Goal: Task Accomplishment & Management: Use online tool/utility

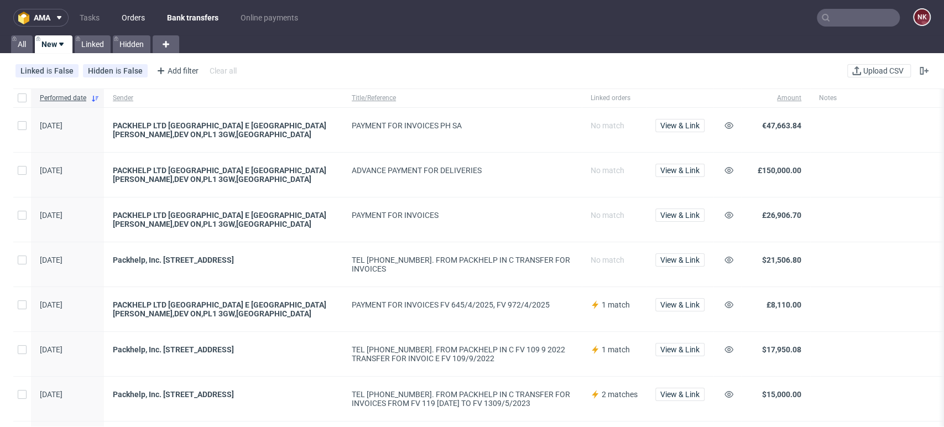
click at [137, 14] on link "Orders" at bounding box center [133, 18] width 37 height 18
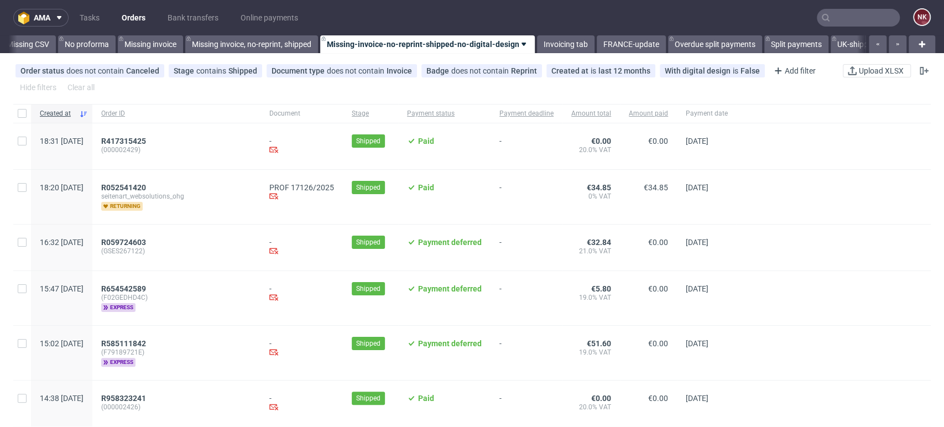
scroll to position [0, 1566]
click at [568, 43] on link "Invoicing tab" at bounding box center [561, 44] width 58 height 18
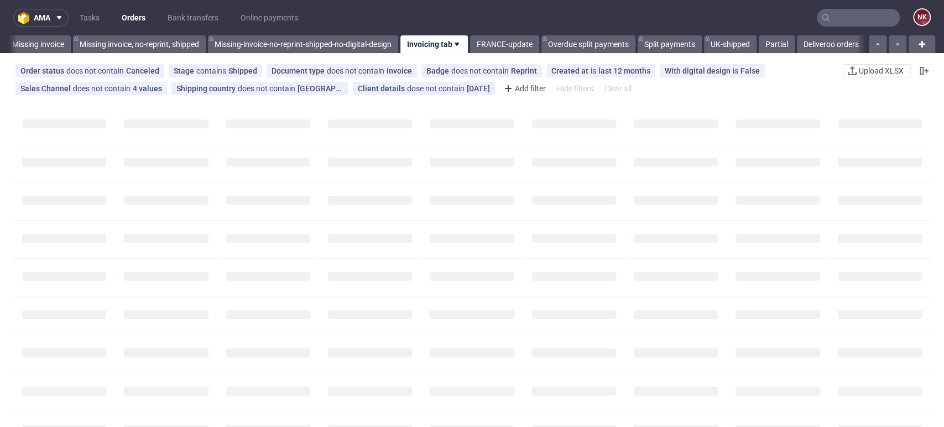
scroll to position [0, 1688]
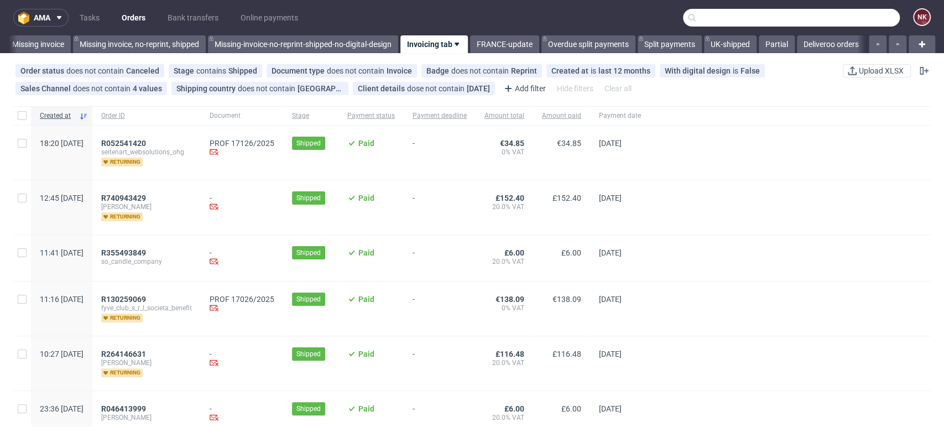
click at [840, 14] on input "text" at bounding box center [791, 18] width 217 height 18
paste input "R734664040"
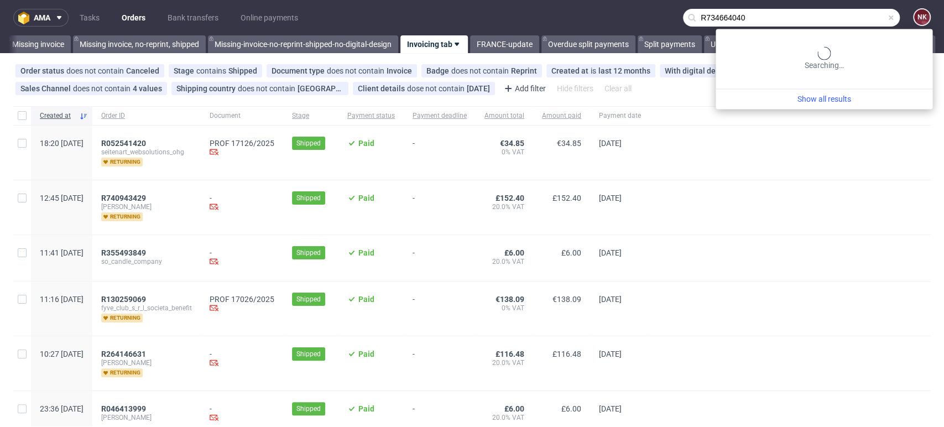
type input "R734664040"
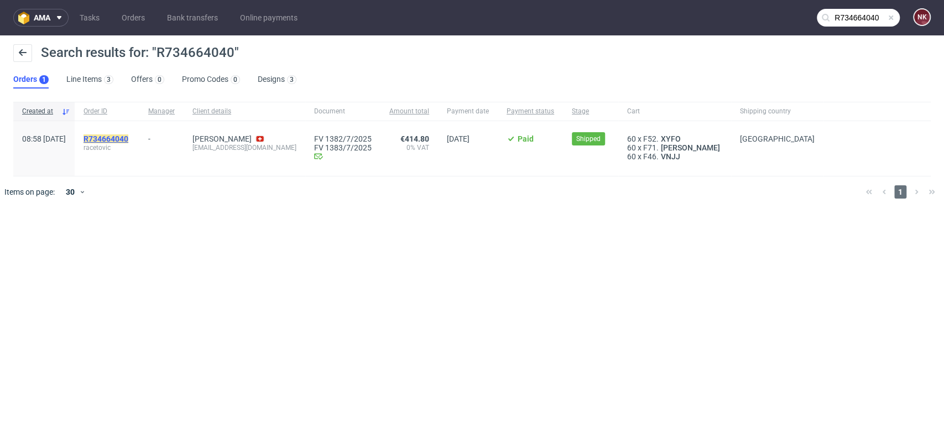
click at [128, 136] on mark "R734664040" at bounding box center [106, 138] width 45 height 9
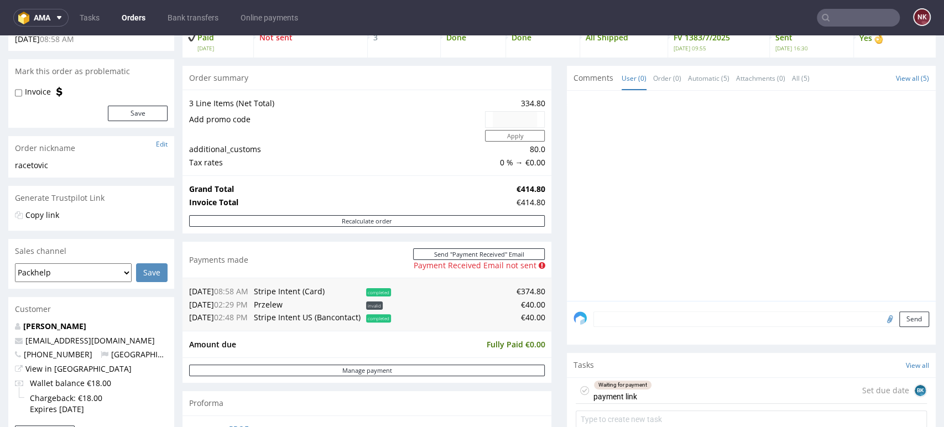
scroll to position [84, 0]
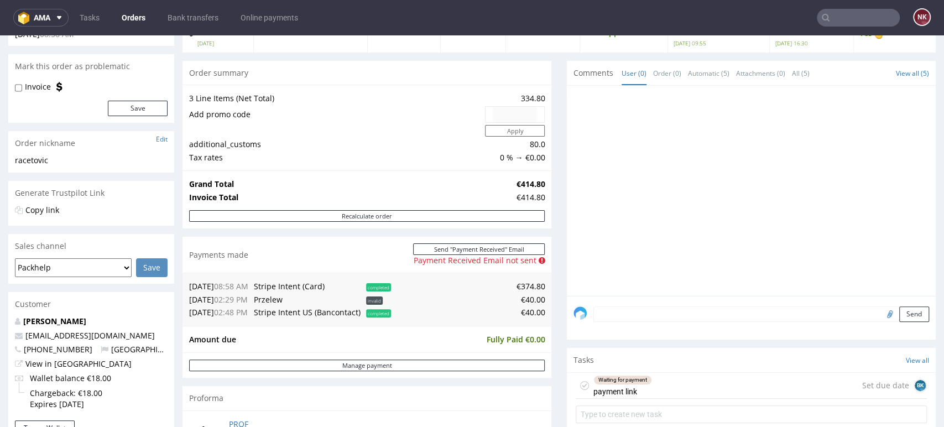
click at [894, 192] on div at bounding box center [755, 194] width 362 height 204
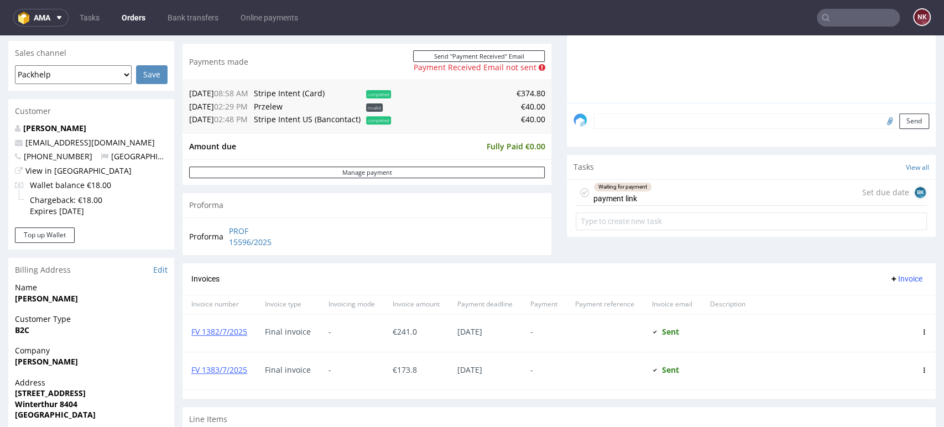
scroll to position [0, 0]
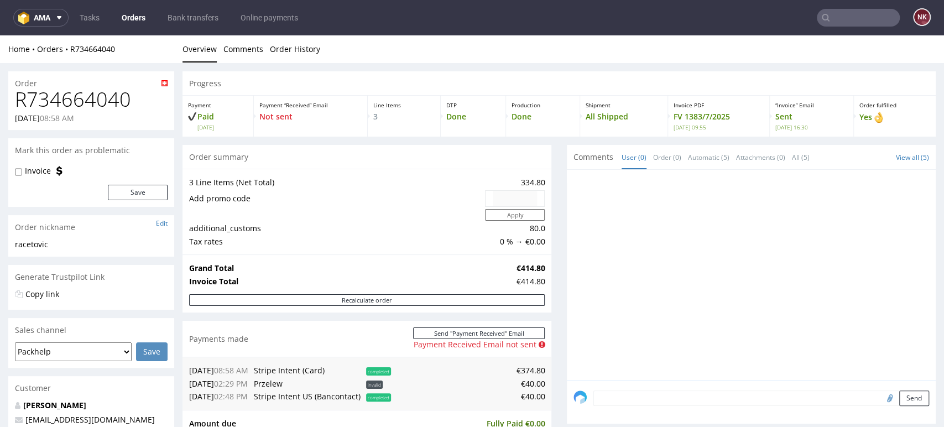
click at [110, 102] on h1 "R734664040" at bounding box center [91, 100] width 153 height 22
copy h1 "R734664040"
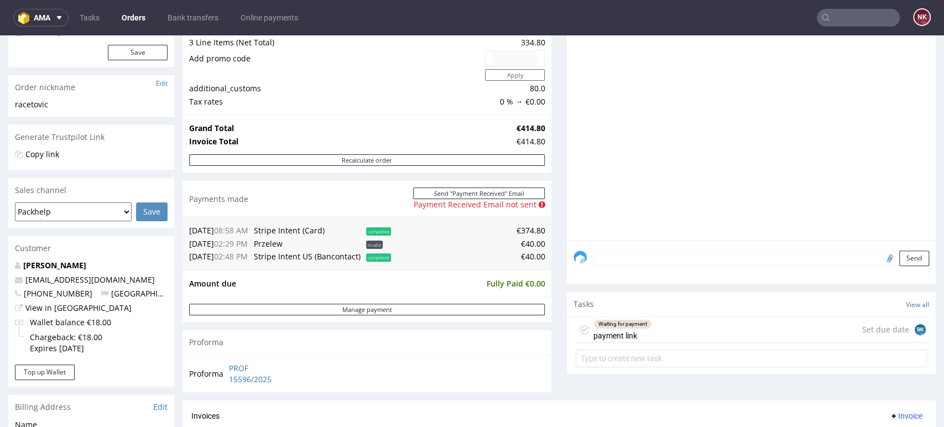
scroll to position [159, 0]
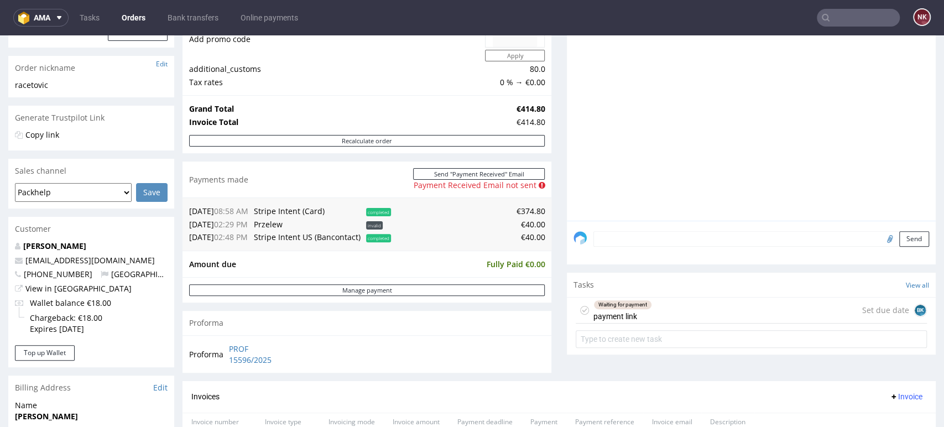
click at [550, 258] on div "Progress Payment Paid [DATE] Payment “Received” Email Not sent Line Items 3 DTP…" at bounding box center [559, 303] width 753 height 782
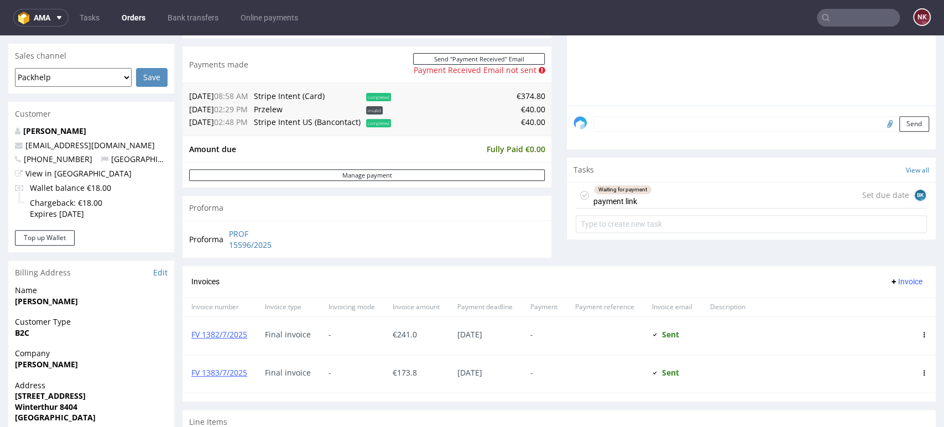
scroll to position [292, 0]
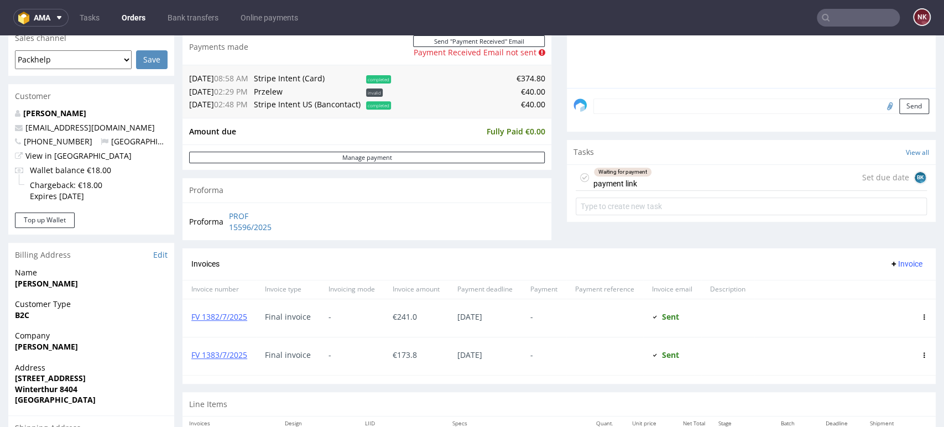
click at [867, 235] on div "Comments User (0) Order (0) Automatic (5) Attachments (0) All (5) View all (5) …" at bounding box center [751, 50] width 369 height 395
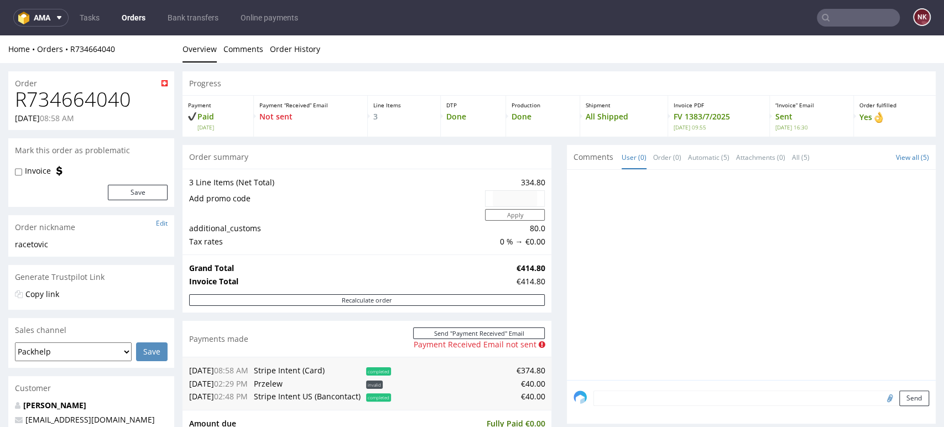
click at [93, 102] on h1 "R734664040" at bounding box center [91, 100] width 153 height 22
copy h1 "R734664040"
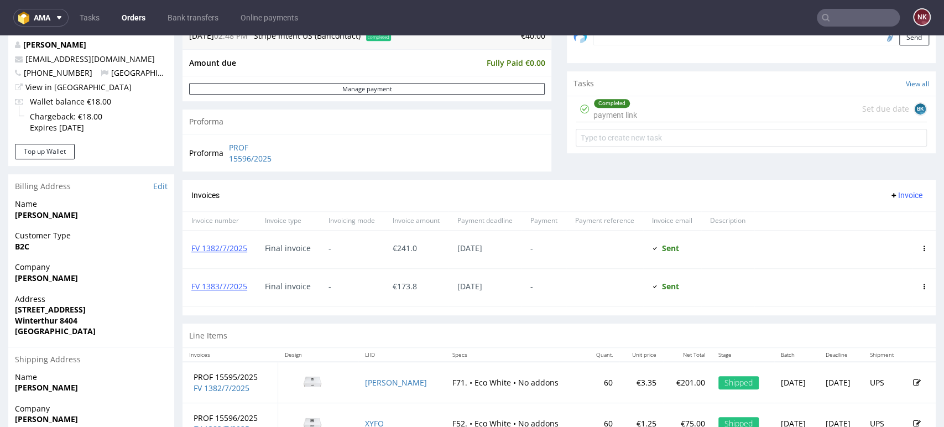
scroll to position [361, 0]
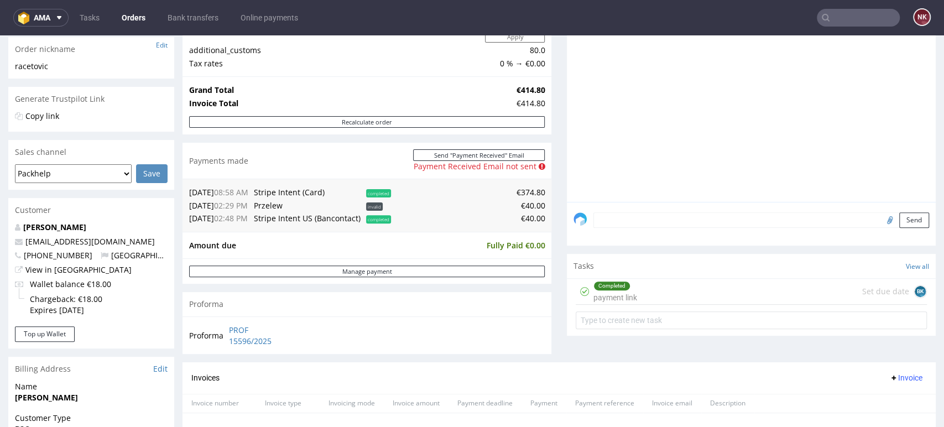
scroll to position [179, 0]
click at [185, 17] on link "Bank transfers" at bounding box center [193, 18] width 64 height 18
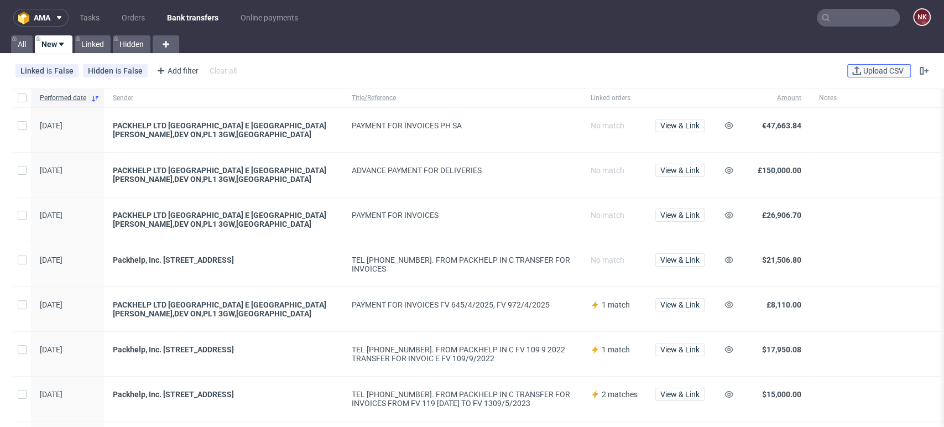
click at [882, 69] on span "Upload CSV" at bounding box center [883, 71] width 45 height 8
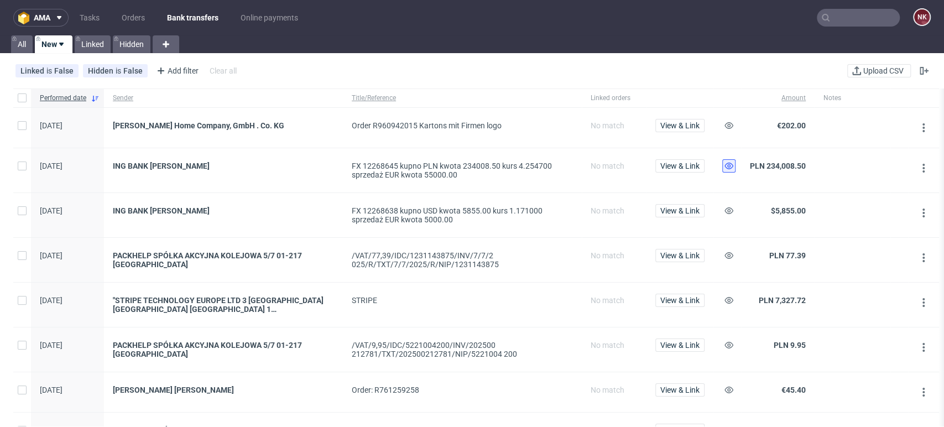
click at [727, 166] on icon at bounding box center [729, 166] width 9 height 9
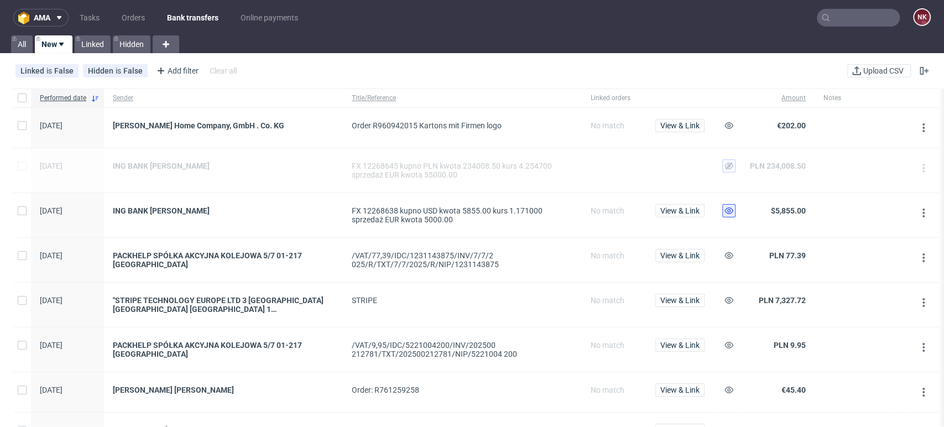
click at [725, 206] on icon at bounding box center [729, 210] width 9 height 9
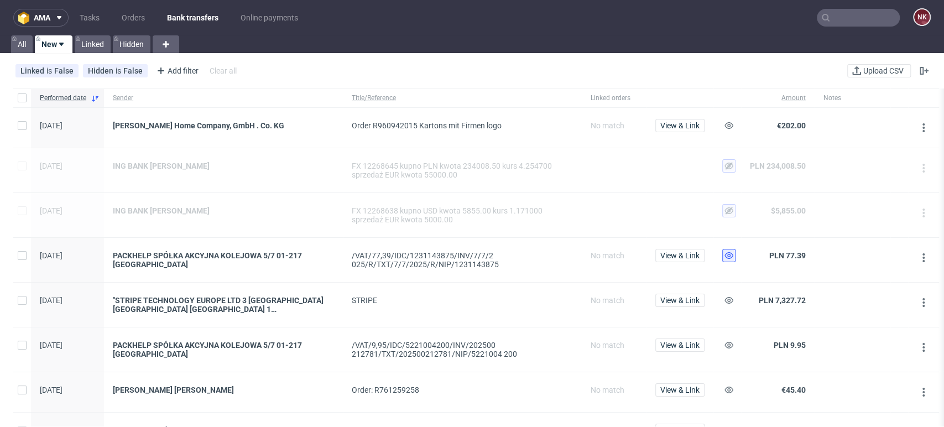
click at [728, 256] on use at bounding box center [729, 255] width 9 height 7
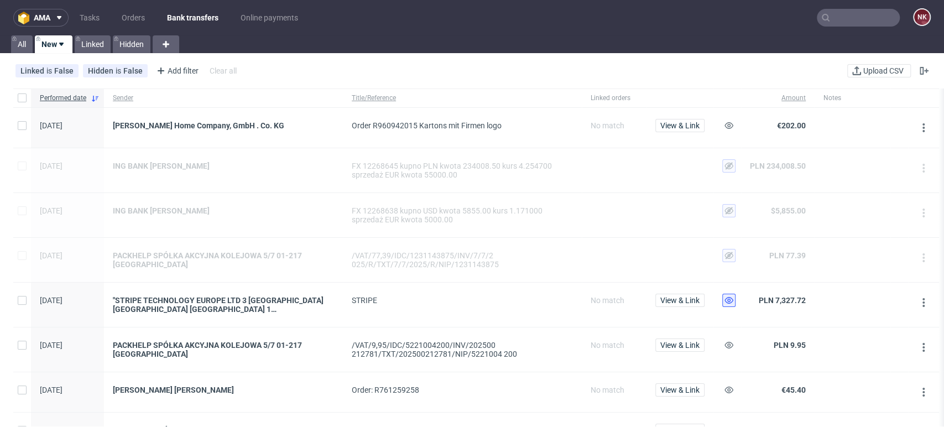
click at [728, 296] on icon at bounding box center [729, 300] width 9 height 9
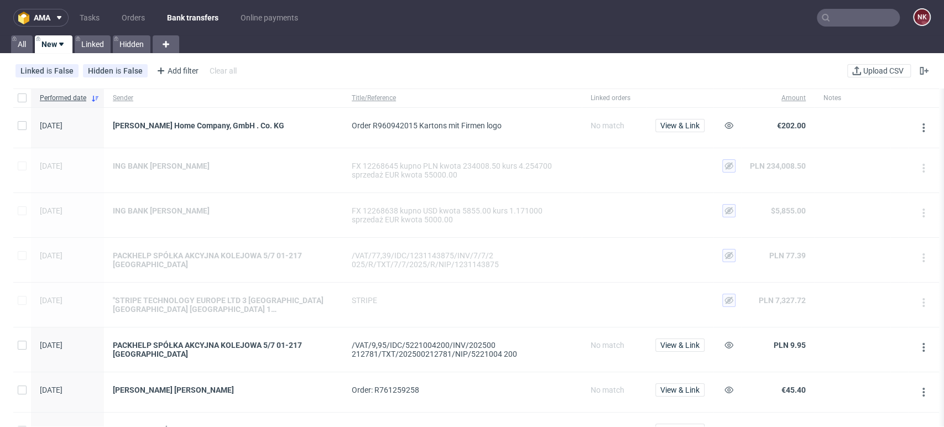
click at [730, 335] on div at bounding box center [728, 349] width 28 height 44
click at [730, 341] on icon at bounding box center [729, 345] width 9 height 9
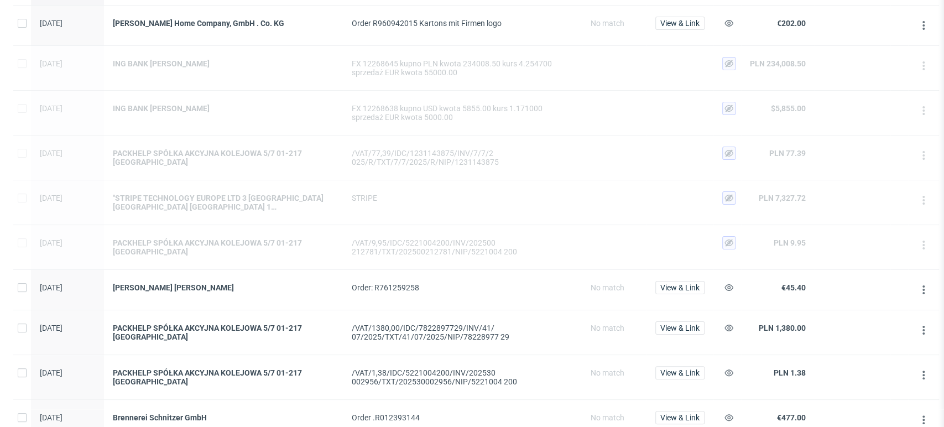
scroll to position [105, 0]
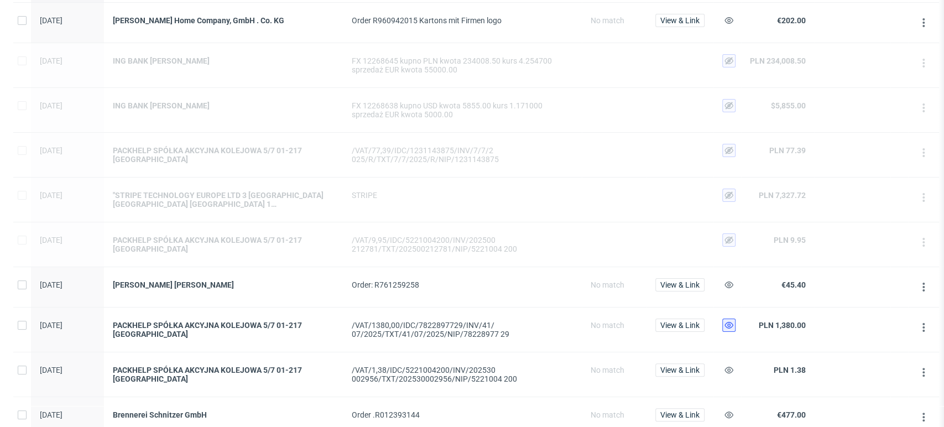
click at [728, 323] on use at bounding box center [729, 325] width 9 height 7
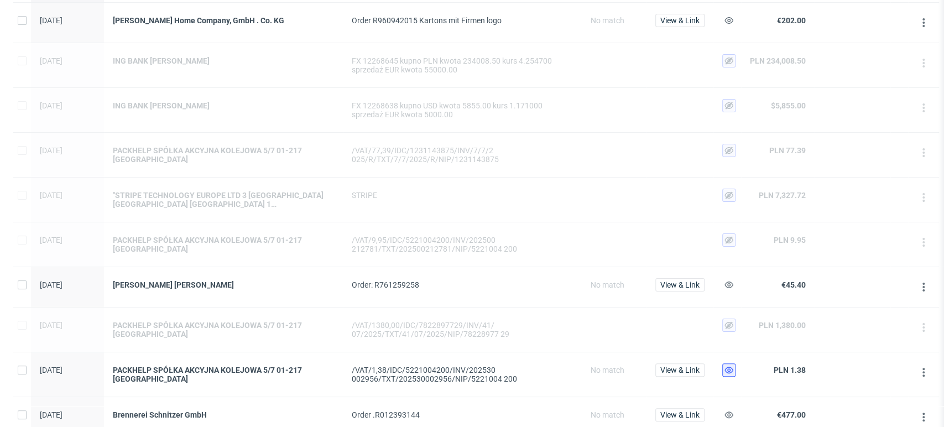
click at [726, 363] on button at bounding box center [728, 369] width 13 height 13
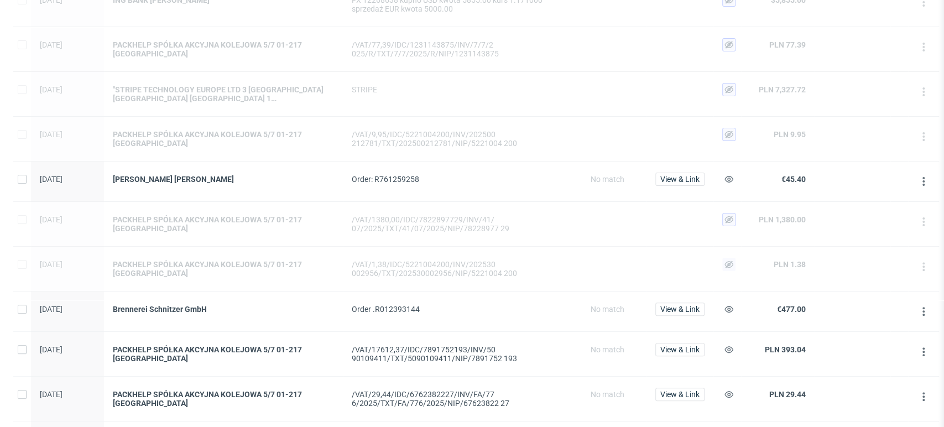
scroll to position [214, 0]
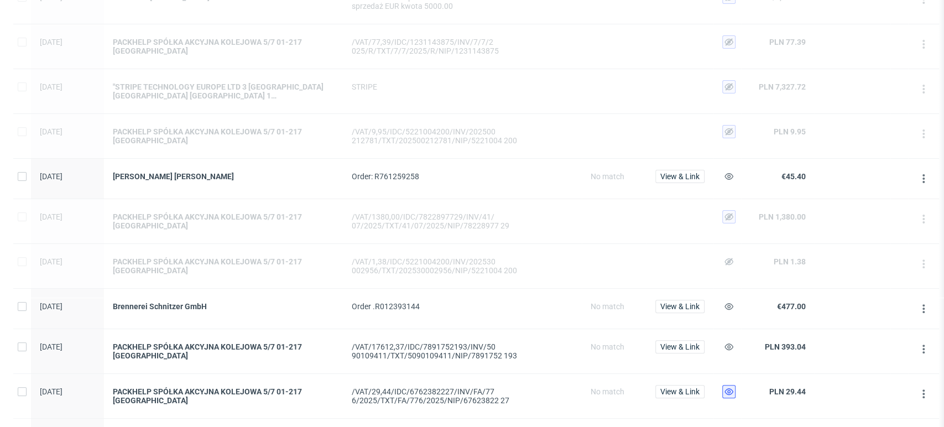
click at [727, 388] on use at bounding box center [729, 391] width 9 height 7
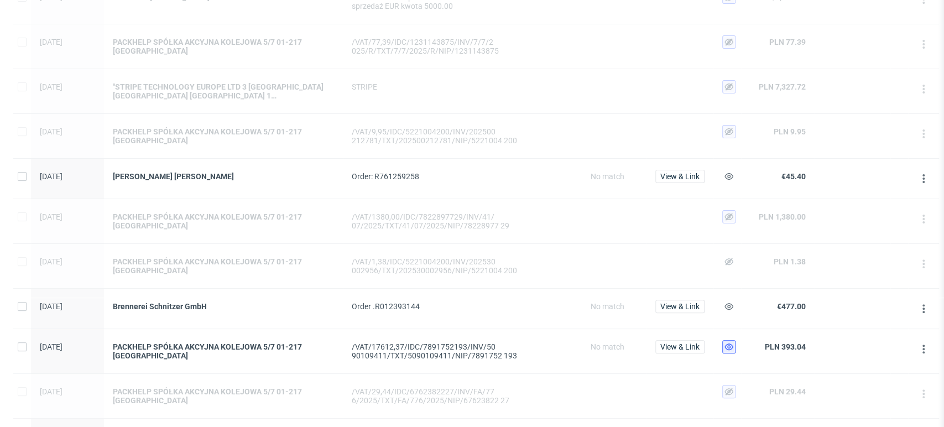
click at [730, 350] on button at bounding box center [728, 346] width 13 height 13
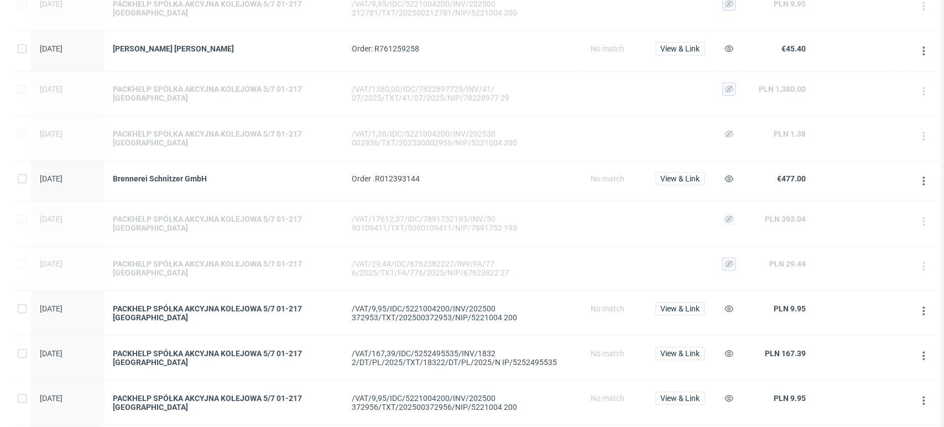
scroll to position [345, 0]
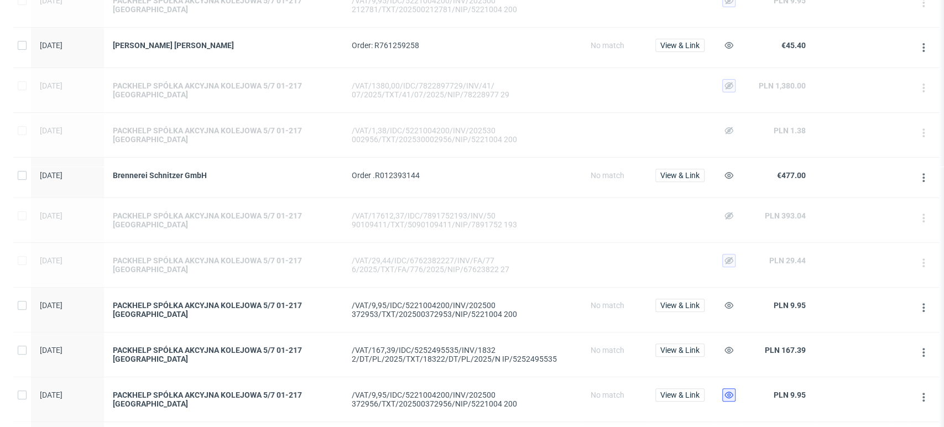
click at [731, 395] on icon at bounding box center [729, 395] width 9 height 9
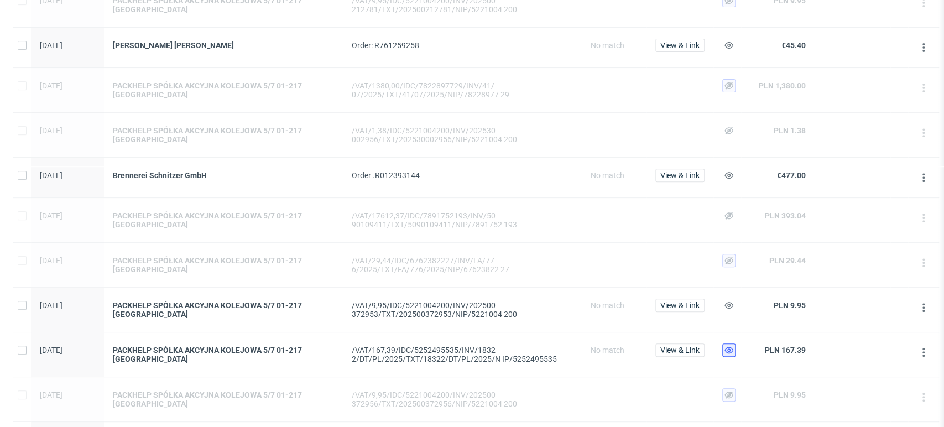
click at [731, 348] on icon at bounding box center [729, 350] width 9 height 9
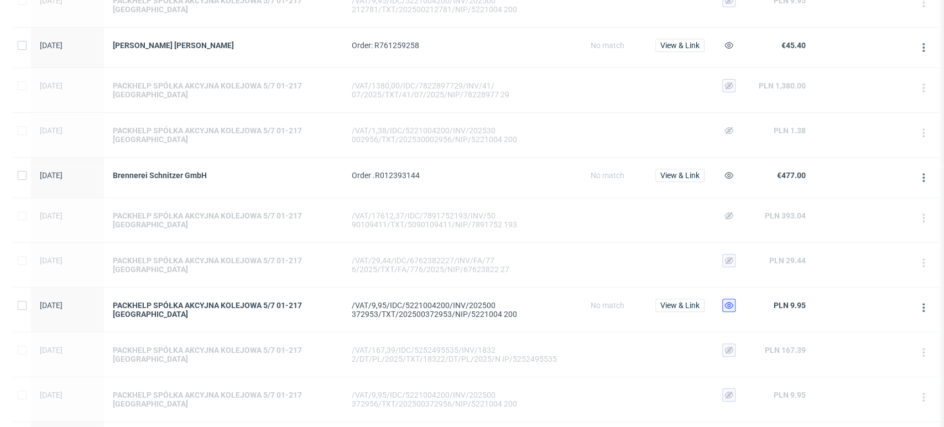
click at [730, 310] on button at bounding box center [728, 305] width 13 height 13
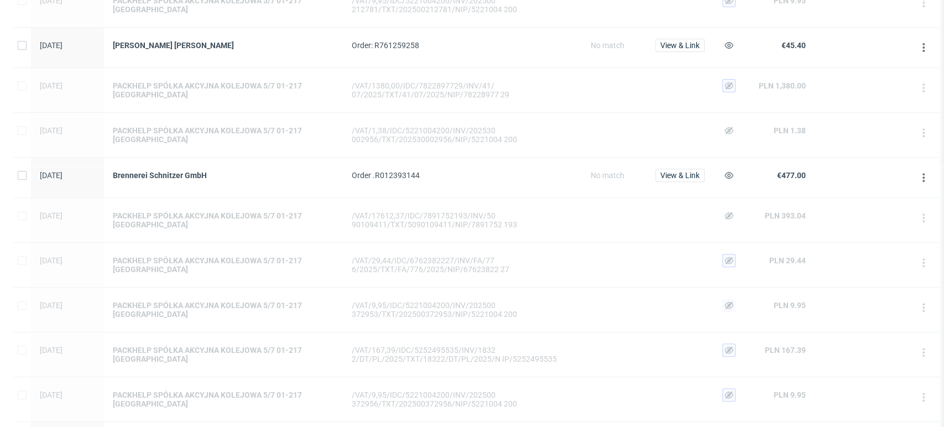
scroll to position [488, 0]
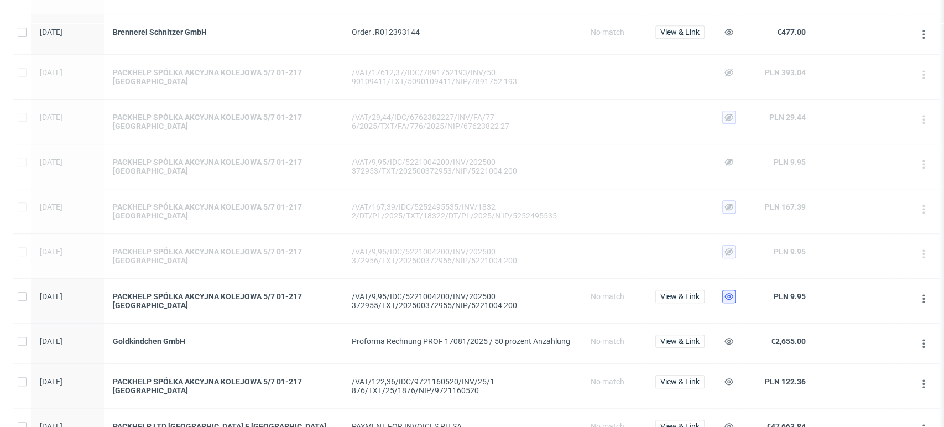
click at [727, 295] on icon at bounding box center [729, 296] width 9 height 9
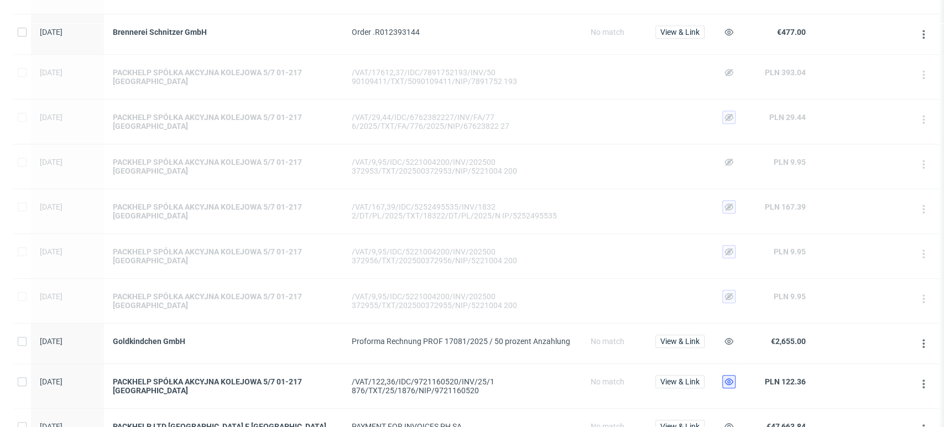
click at [726, 380] on icon at bounding box center [729, 381] width 9 height 9
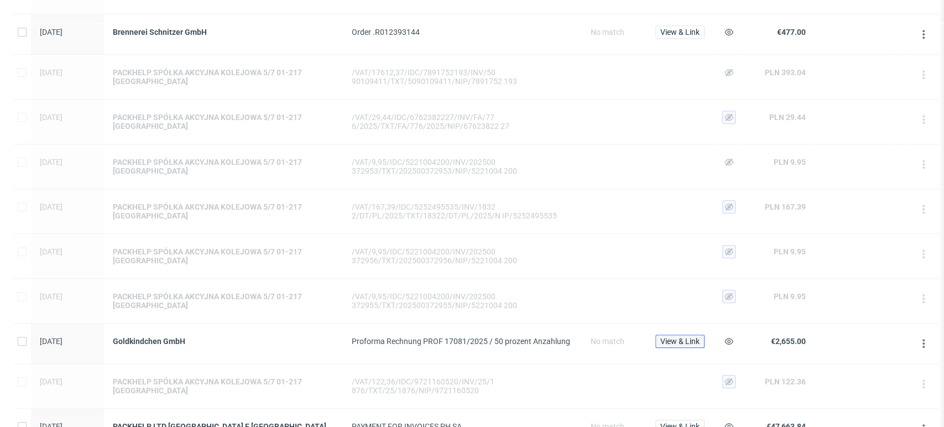
click at [687, 341] on span "View & Link" at bounding box center [679, 341] width 39 height 8
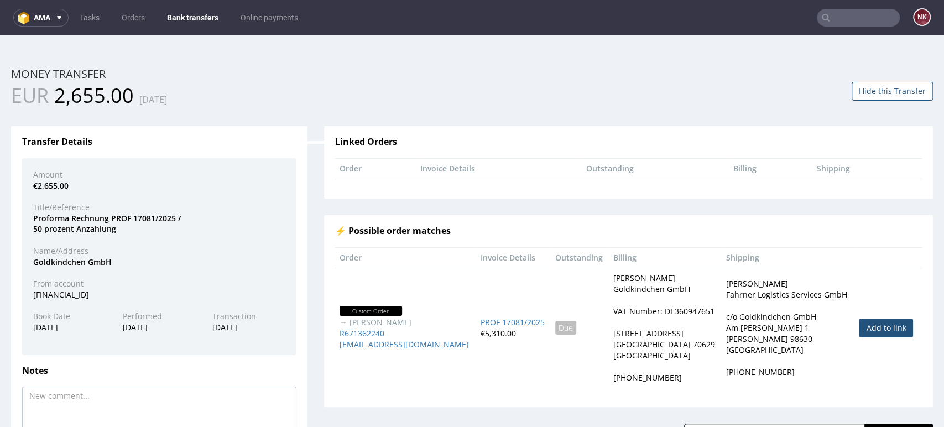
scroll to position [75, 0]
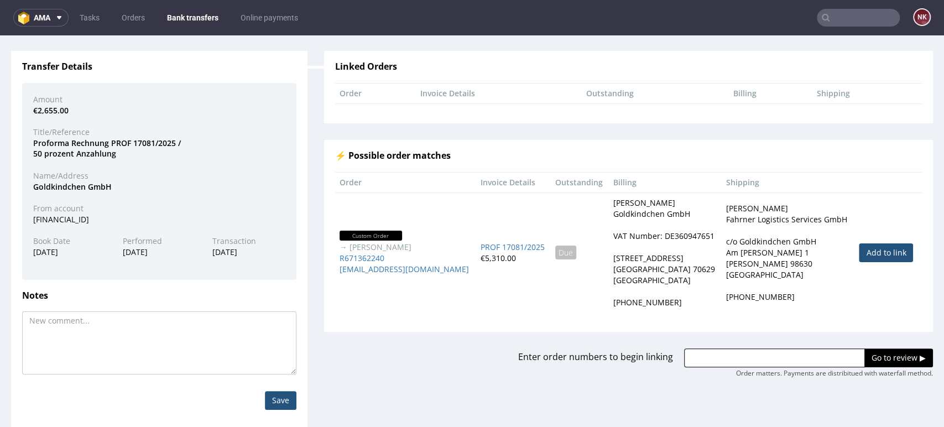
click at [859, 254] on link "Add to link" at bounding box center [886, 252] width 54 height 19
type input "R671362240"
click at [873, 366] on input "Go to review ▶" at bounding box center [899, 357] width 69 height 19
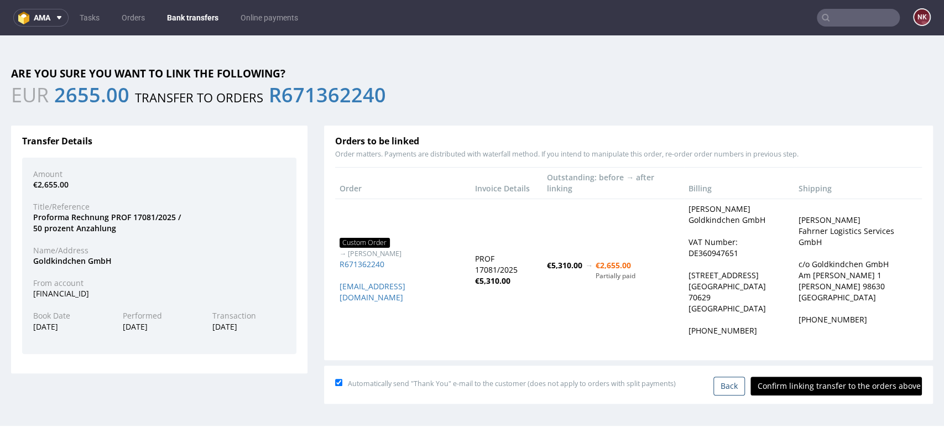
scroll to position [0, 0]
click at [827, 377] on input "Confirm linking transfer to the orders above" at bounding box center [836, 386] width 171 height 19
type input "In progress..."
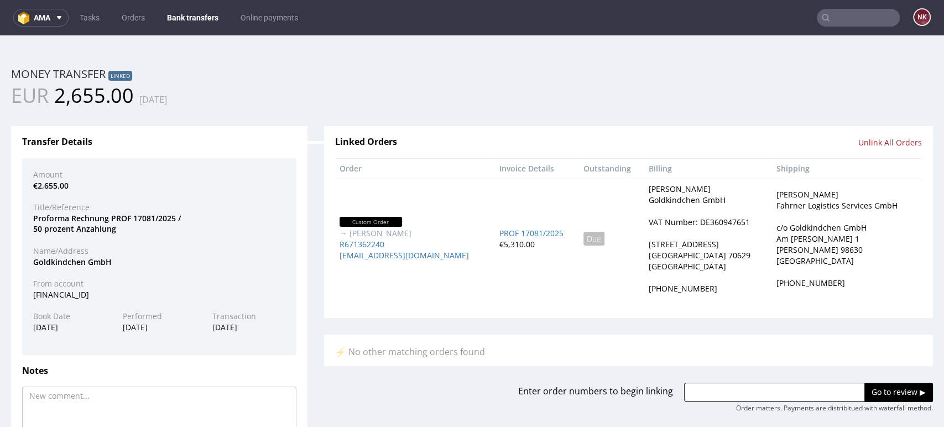
click at [186, 22] on link "Bank transfers" at bounding box center [192, 18] width 65 height 18
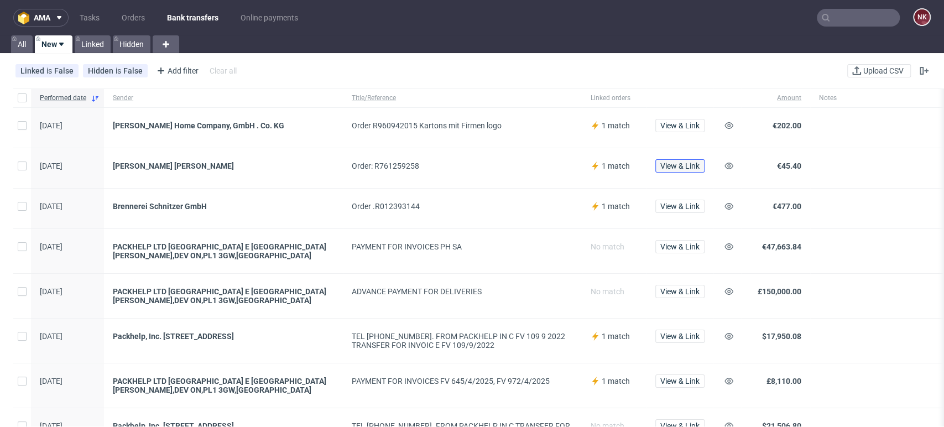
click at [675, 166] on span "View & Link" at bounding box center [679, 166] width 39 height 8
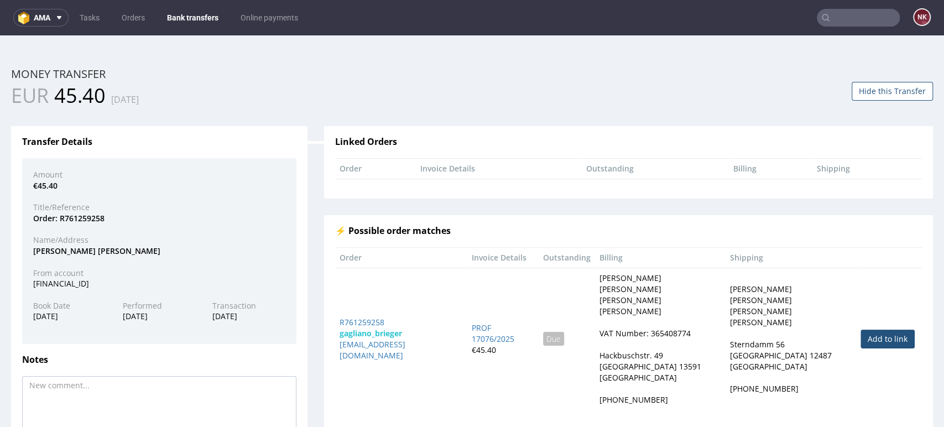
scroll to position [77, 0]
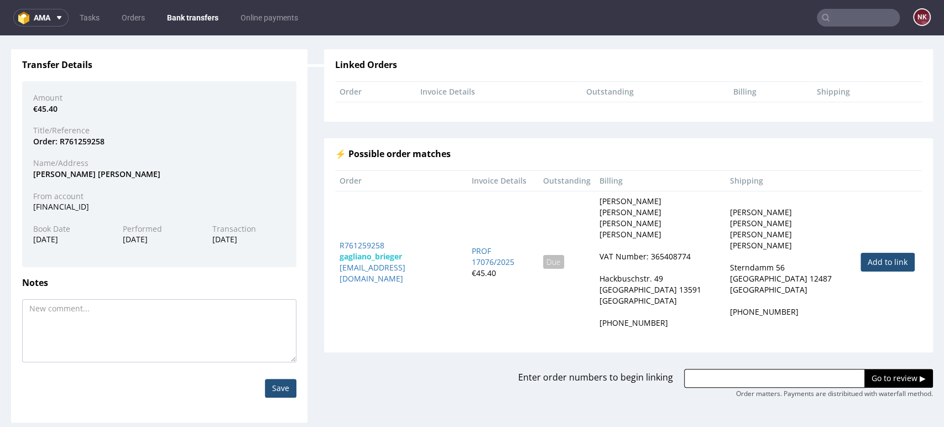
click at [877, 253] on link "Add to link" at bounding box center [888, 262] width 54 height 19
type input "R761259258"
click at [873, 369] on input "Go to review ▶" at bounding box center [899, 378] width 69 height 19
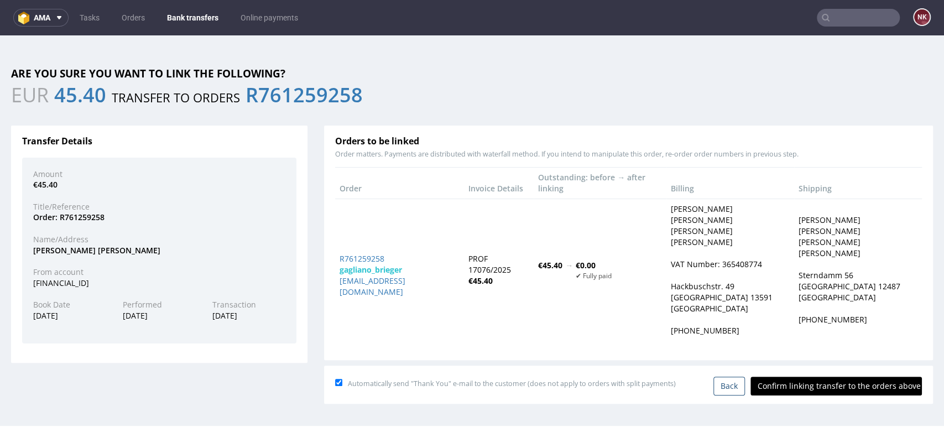
scroll to position [0, 0]
click at [856, 377] on input "Confirm linking transfer to the orders above" at bounding box center [836, 386] width 171 height 19
type input "In progress..."
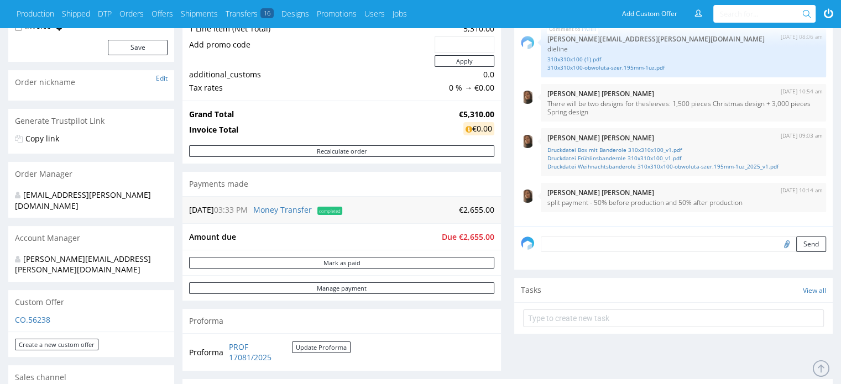
scroll to position [133, 0]
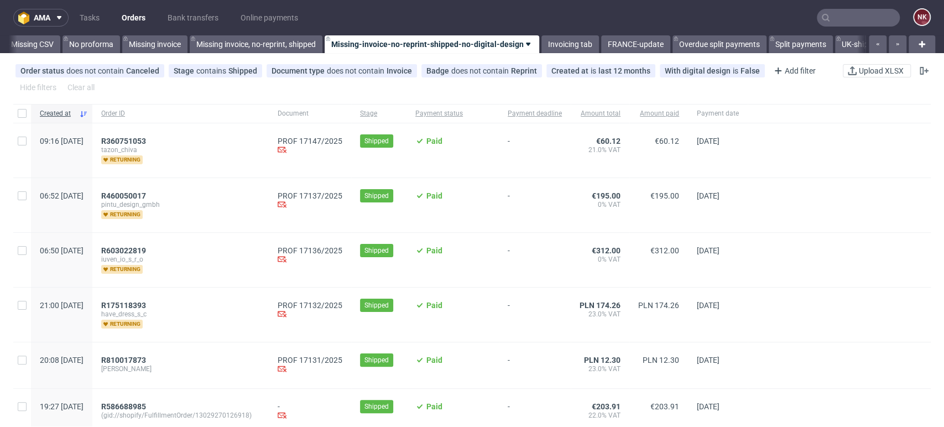
scroll to position [0, 1566]
click at [204, 14] on link "Bank transfers" at bounding box center [193, 18] width 64 height 18
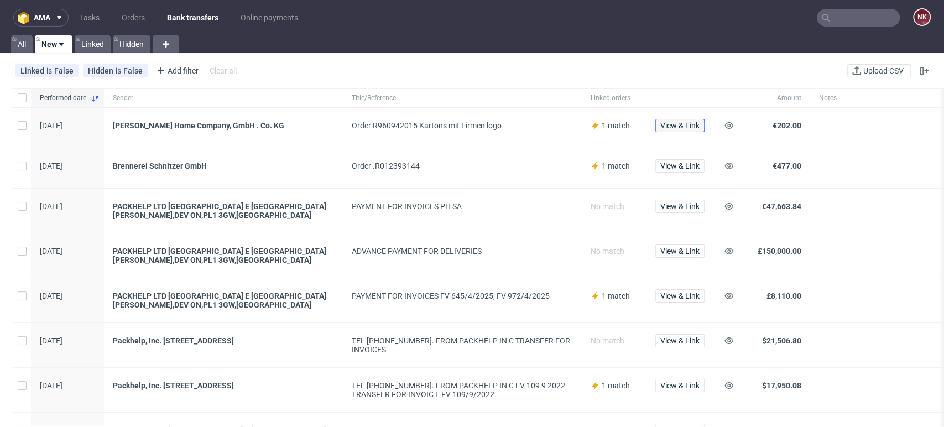
click at [695, 127] on span "View & Link" at bounding box center [679, 126] width 39 height 8
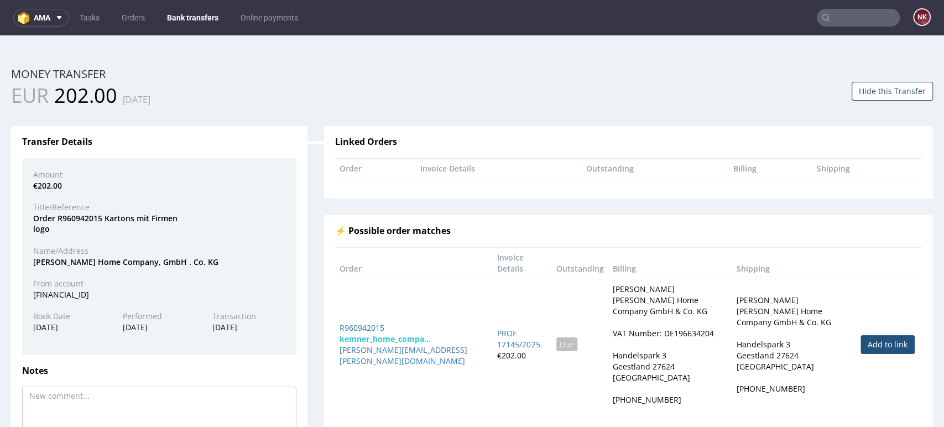
scroll to position [66, 0]
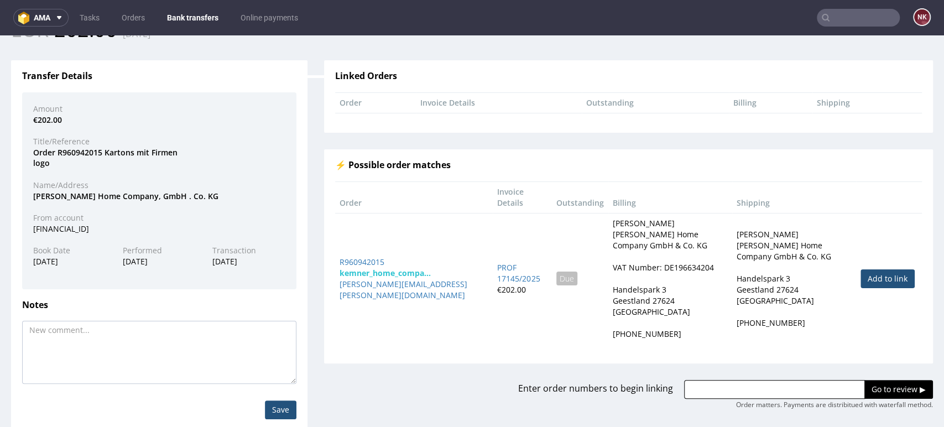
click at [861, 270] on link "Add to link" at bounding box center [888, 278] width 54 height 19
type input "R960942015"
click at [865, 380] on input "Go to review ▶" at bounding box center [899, 389] width 69 height 19
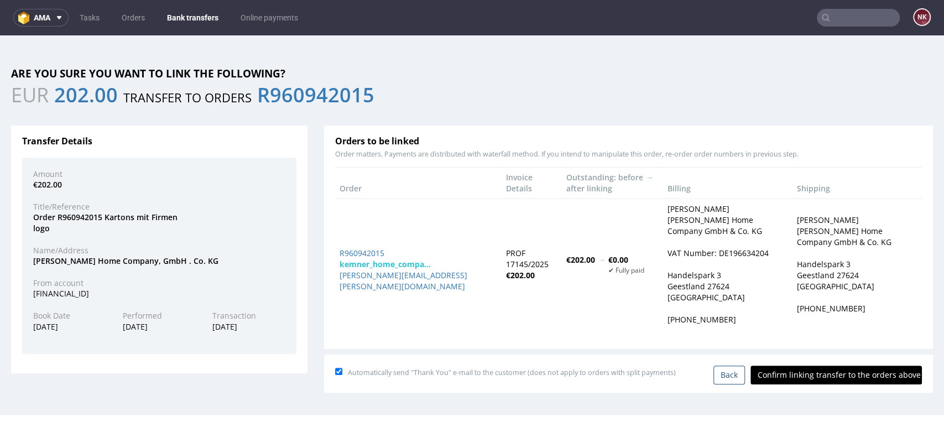
scroll to position [0, 0]
click at [836, 371] on input "Confirm linking transfer to the orders above" at bounding box center [836, 375] width 171 height 19
type input "In progress..."
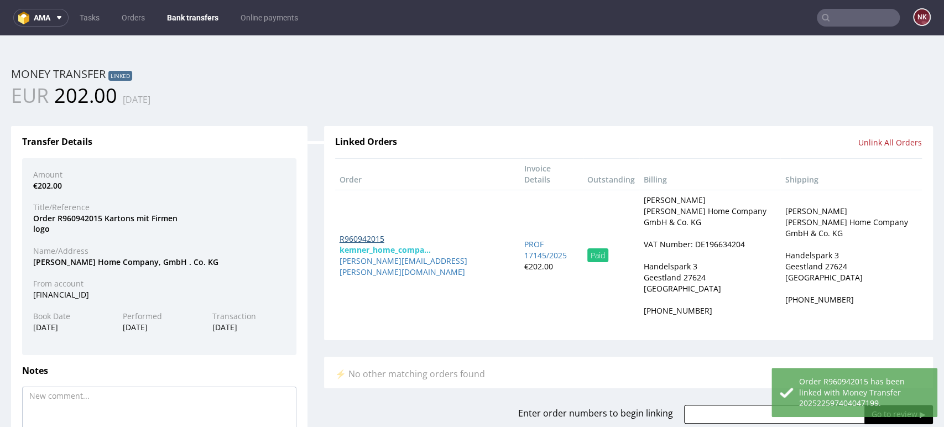
drag, startPoint x: 361, startPoint y: 255, endPoint x: 353, endPoint y: 227, distance: 28.7
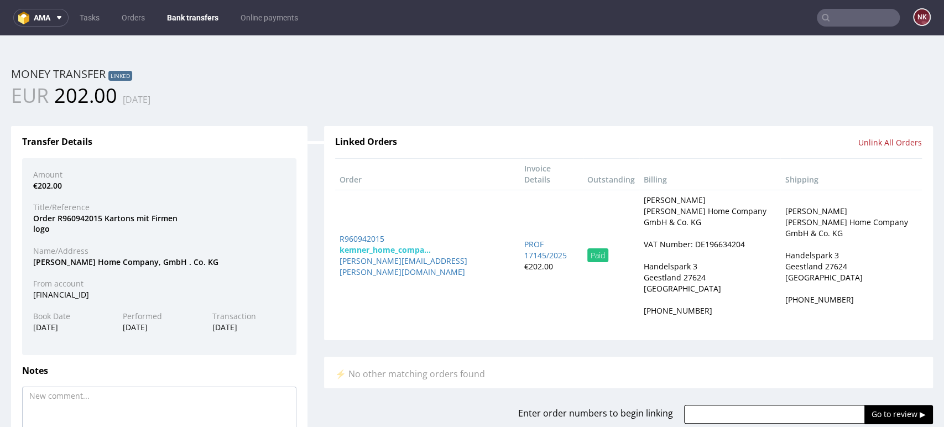
click at [174, 17] on link "Bank transfers" at bounding box center [192, 18] width 65 height 18
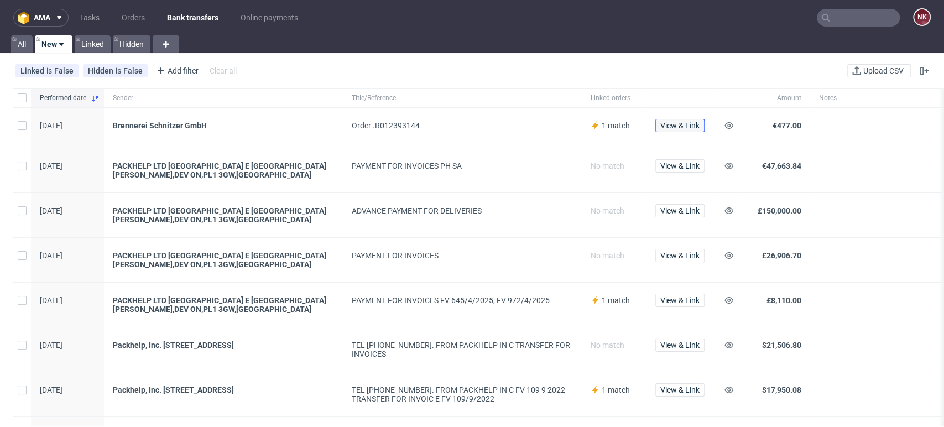
click at [678, 131] on button "View & Link" at bounding box center [679, 125] width 49 height 13
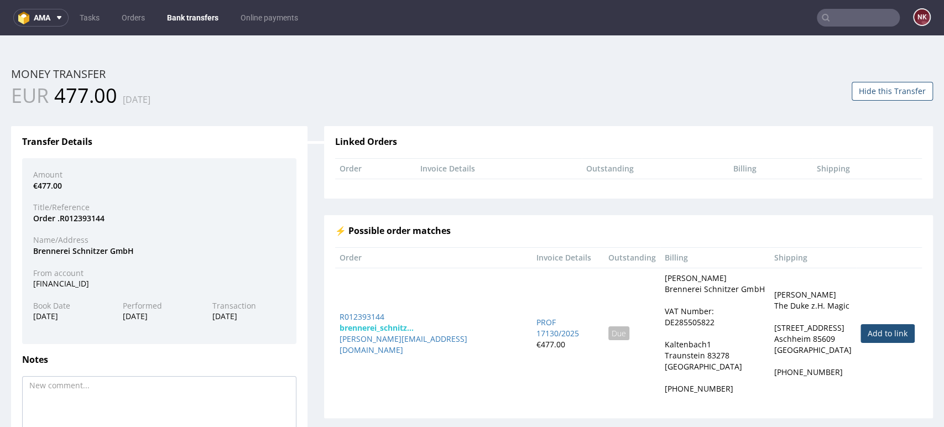
click at [861, 324] on link "Add to link" at bounding box center [888, 333] width 54 height 19
type input "R012393144"
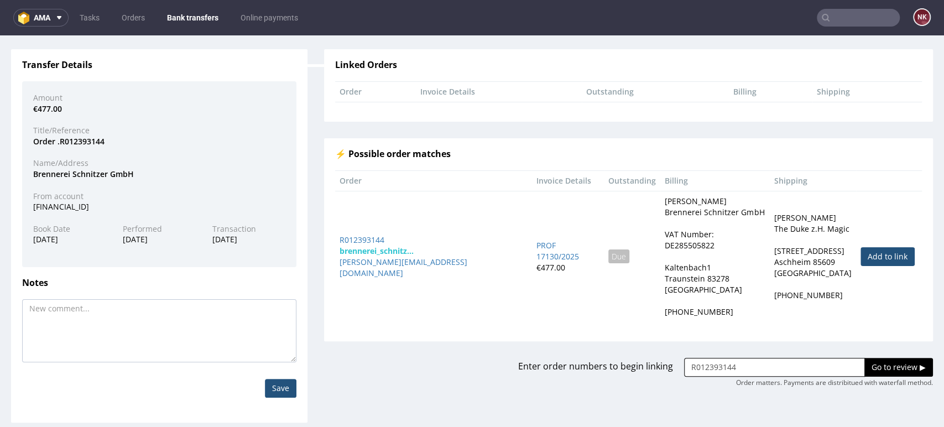
click at [865, 362] on input "Go to review ▶" at bounding box center [899, 367] width 69 height 19
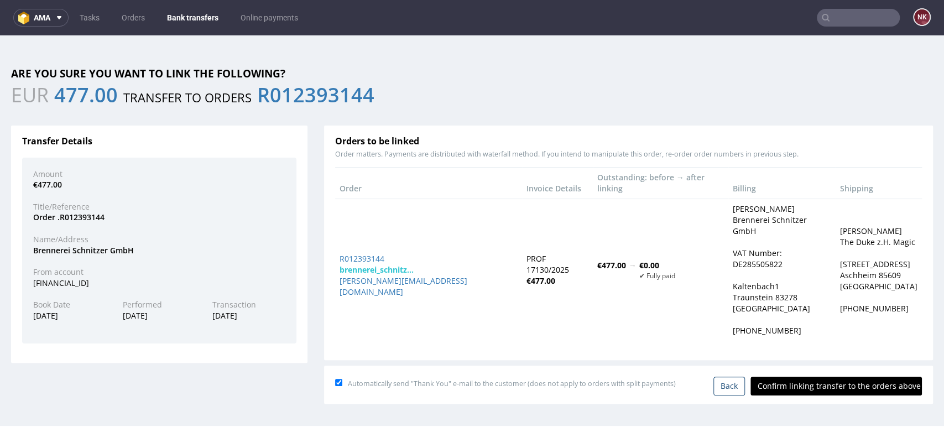
scroll to position [0, 0]
click at [850, 377] on input "Confirm linking transfer to the orders above" at bounding box center [836, 386] width 171 height 19
type input "In progress..."
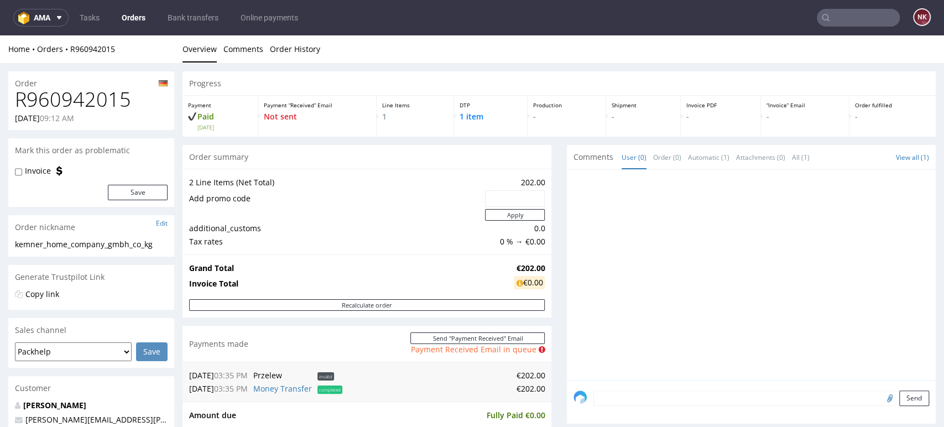
click at [547, 166] on div "Progress Payment Paid [DATE] Payment “Received” Email Not sent Line Items 1 DTP…" at bounding box center [559, 387] width 753 height 633
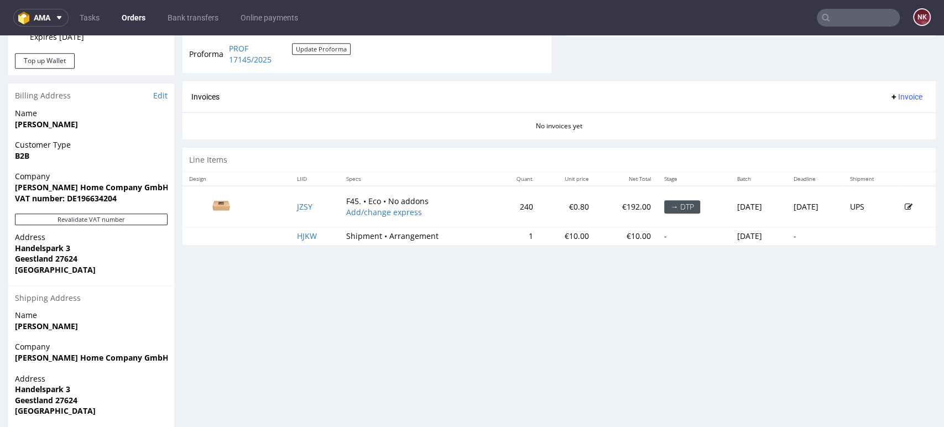
scroll to position [454, 0]
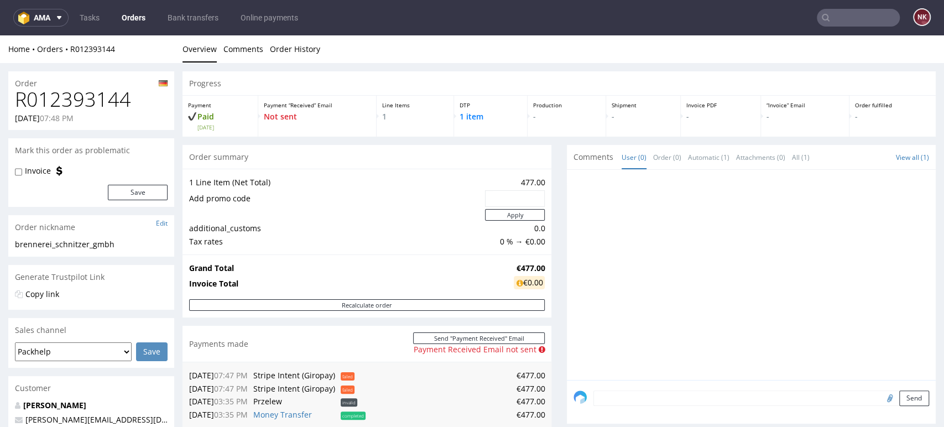
click at [549, 208] on div "Progress Payment Paid Wed 13 Aug Payment “Received” Email Not sent Line Items 1…" at bounding box center [559, 385] width 753 height 629
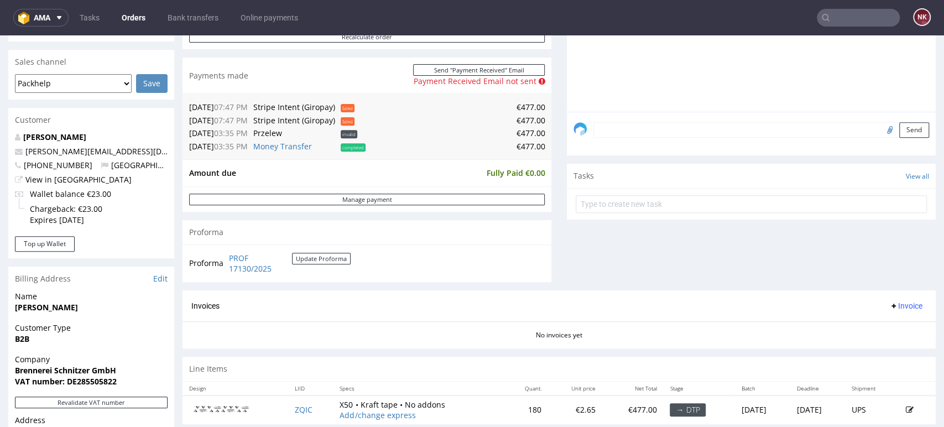
scroll to position [362, 0]
